Goal: Information Seeking & Learning: Learn about a topic

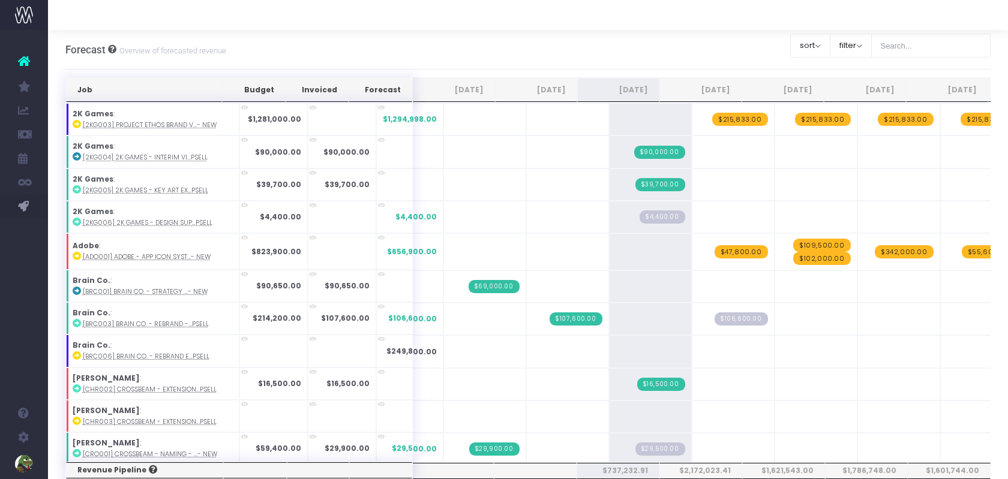
scroll to position [975, 0]
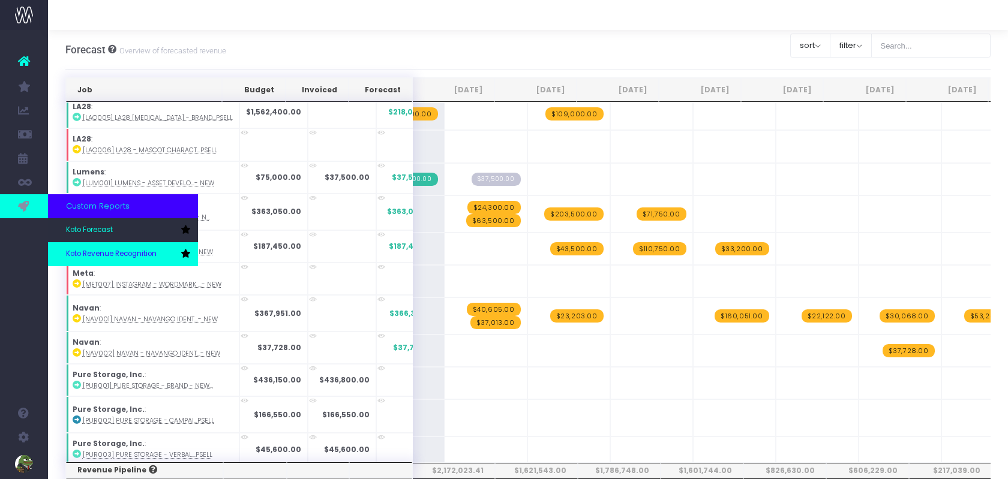
click at [100, 254] on span "Koto Revenue Recognition" at bounding box center [111, 254] width 91 height 11
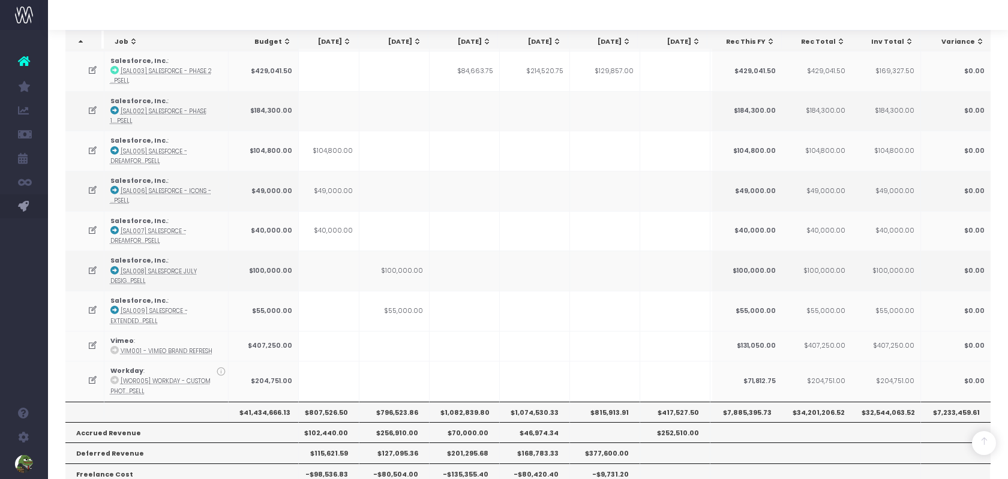
scroll to position [1392, 0]
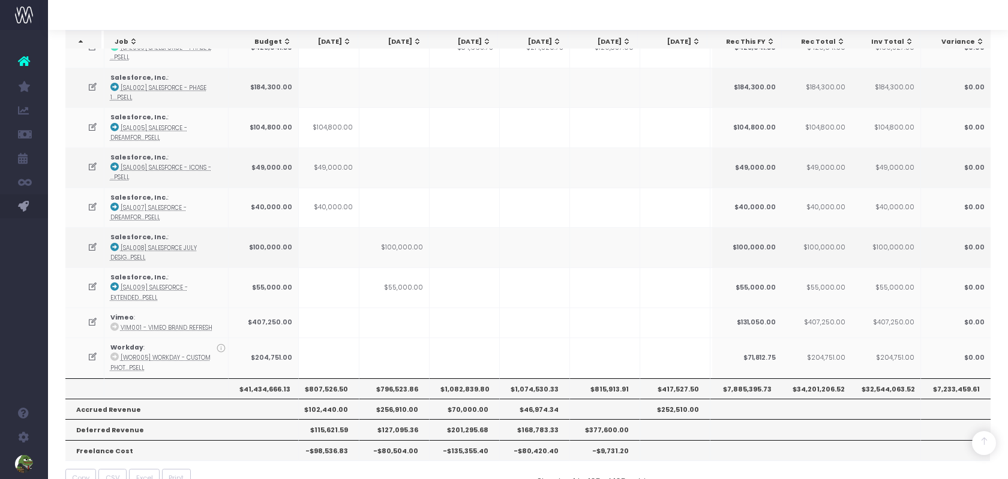
click at [536, 379] on th "$1,074,530.33" at bounding box center [535, 389] width 70 height 20
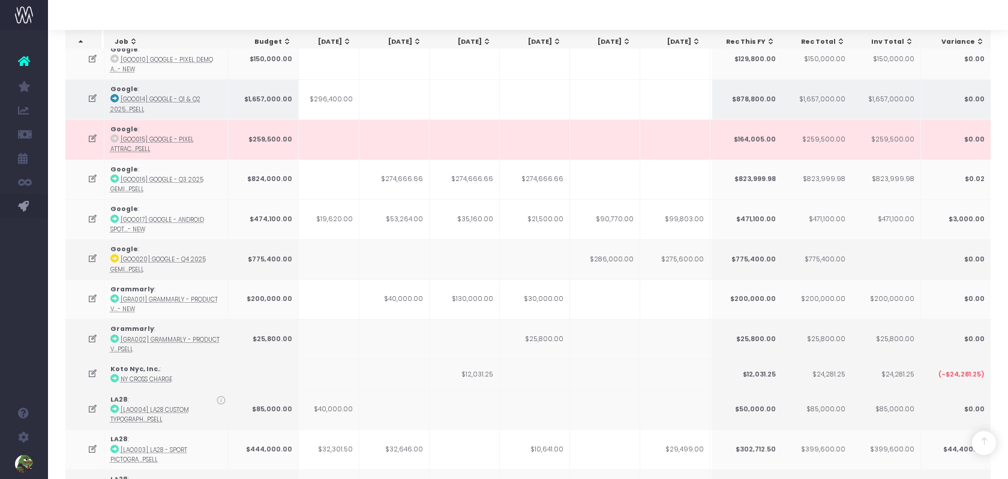
scroll to position [0, 0]
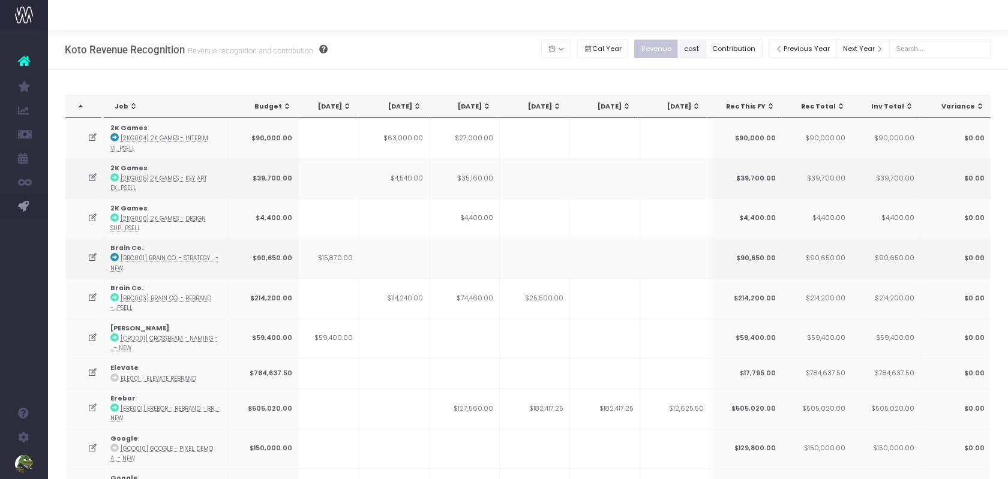
click at [704, 52] on button "cost" at bounding box center [691, 49] width 29 height 19
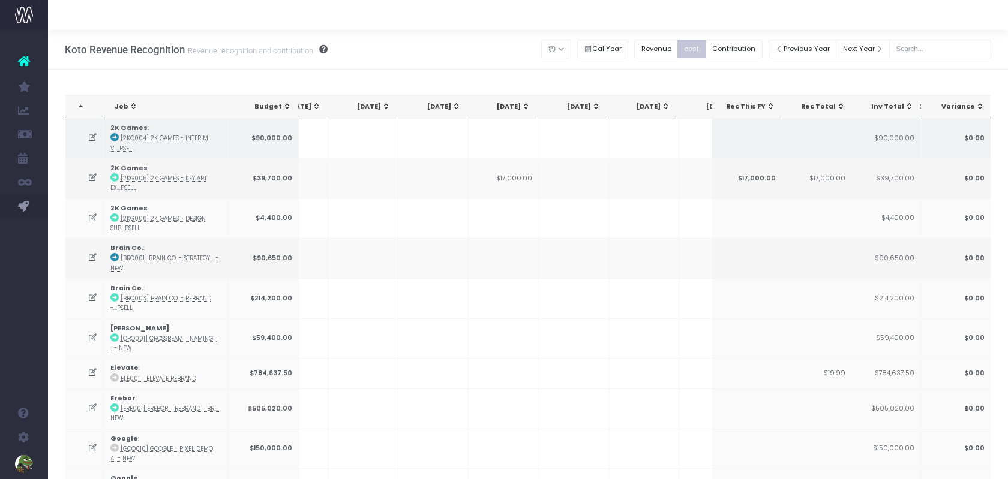
scroll to position [0, 144]
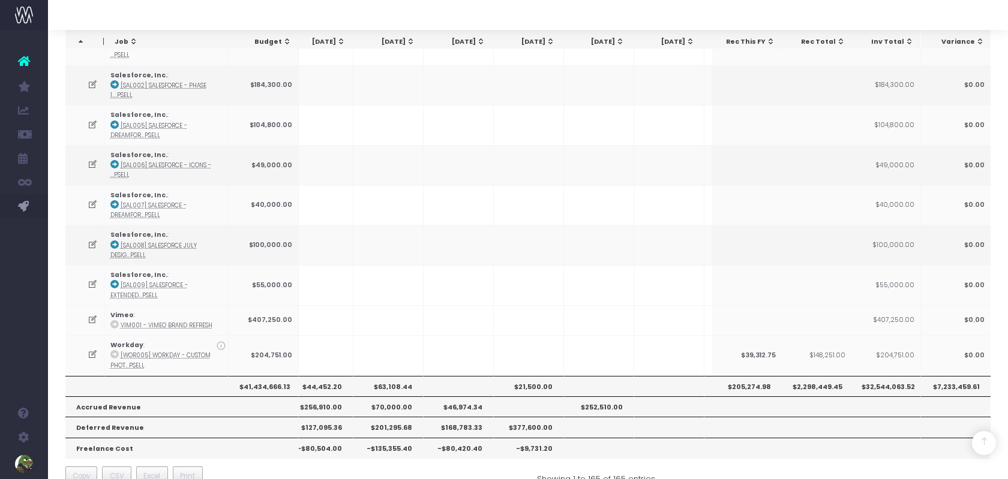
click at [464, 397] on th "$46,974.34" at bounding box center [459, 407] width 70 height 20
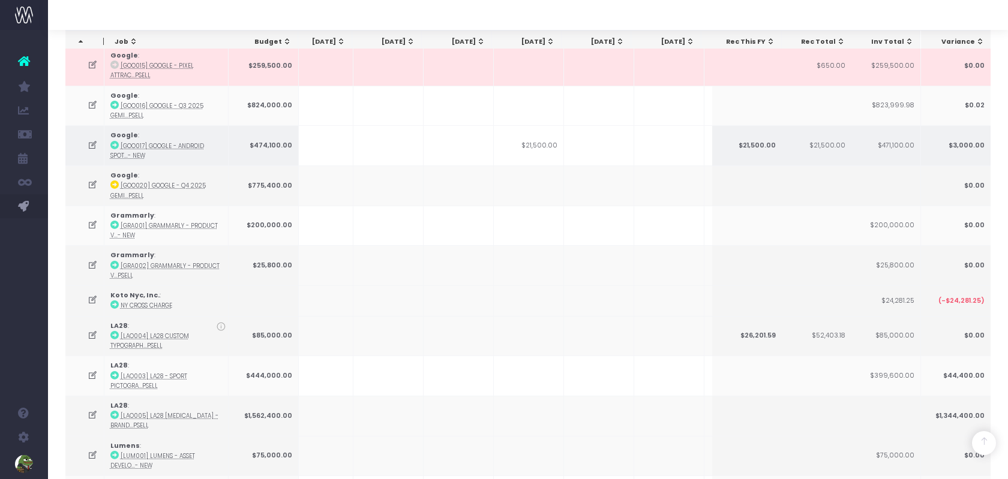
click at [533, 139] on td "$21,500.00" at bounding box center [529, 145] width 70 height 40
